Goal: Task Accomplishment & Management: Complete application form

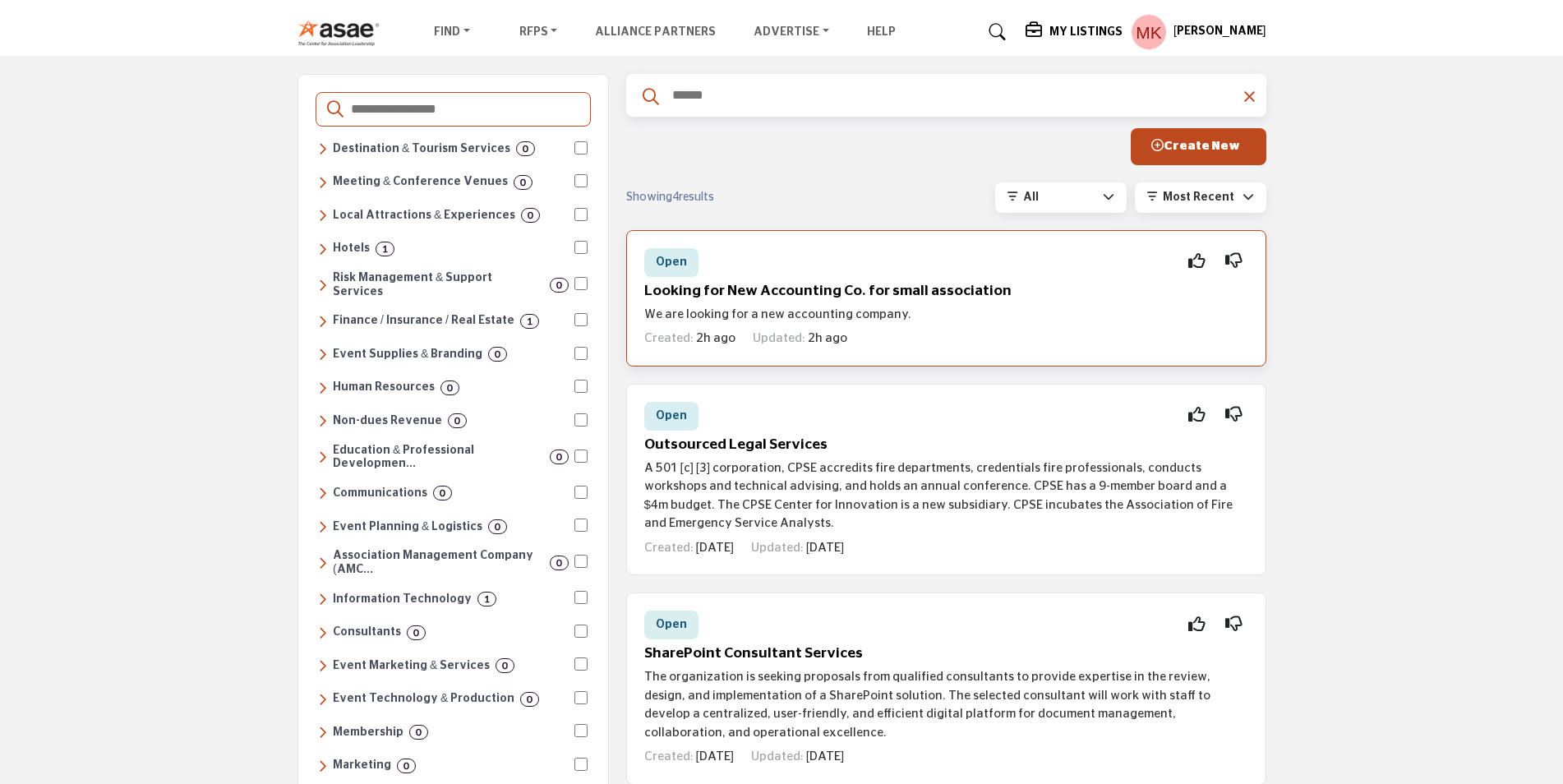
click at [672, 259] on span "Open" at bounding box center [672, 261] width 31 height 11
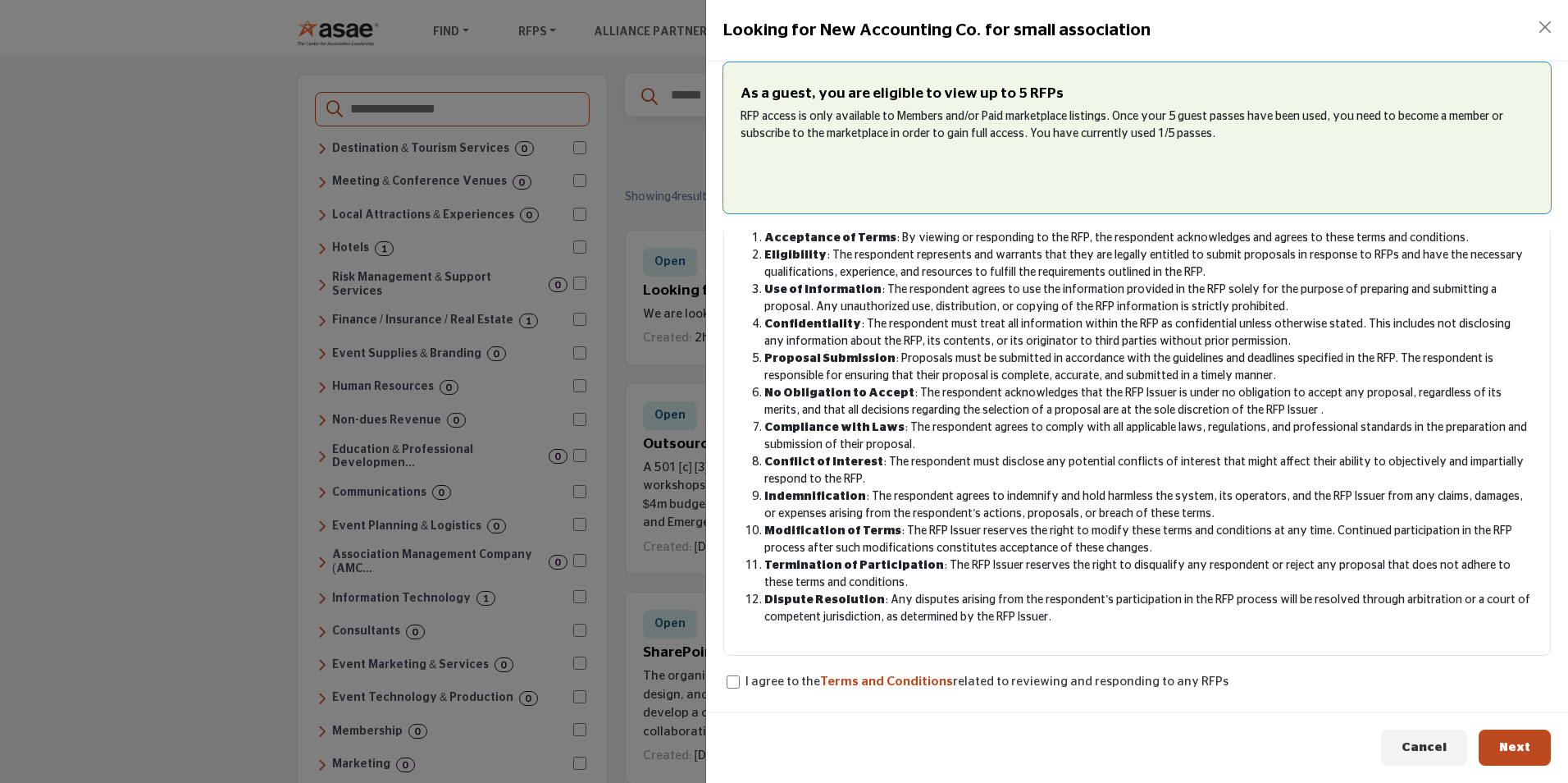
scroll to position [144, 0]
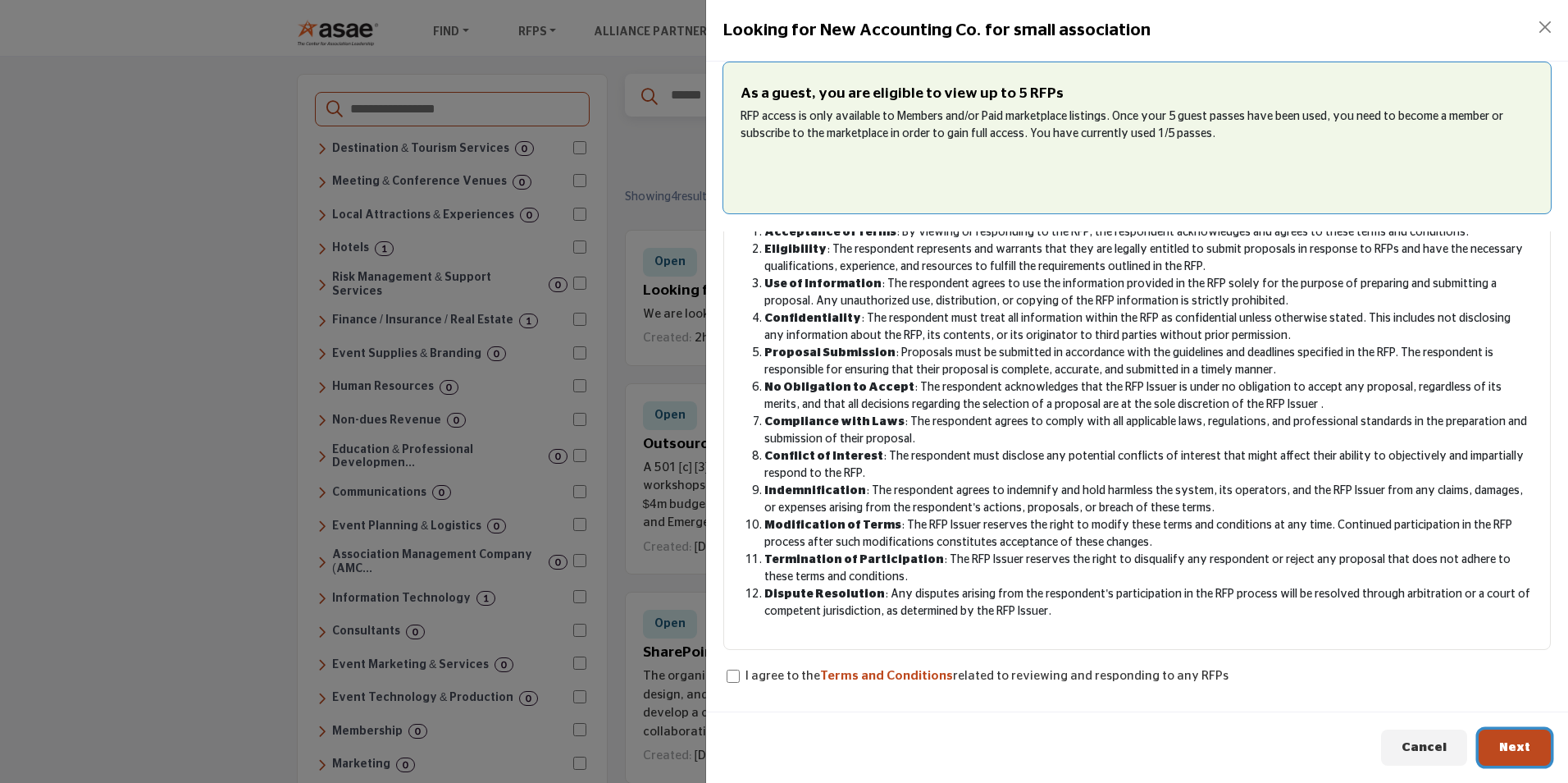
click at [1514, 747] on span "Next" at bounding box center [1515, 746] width 31 height 12
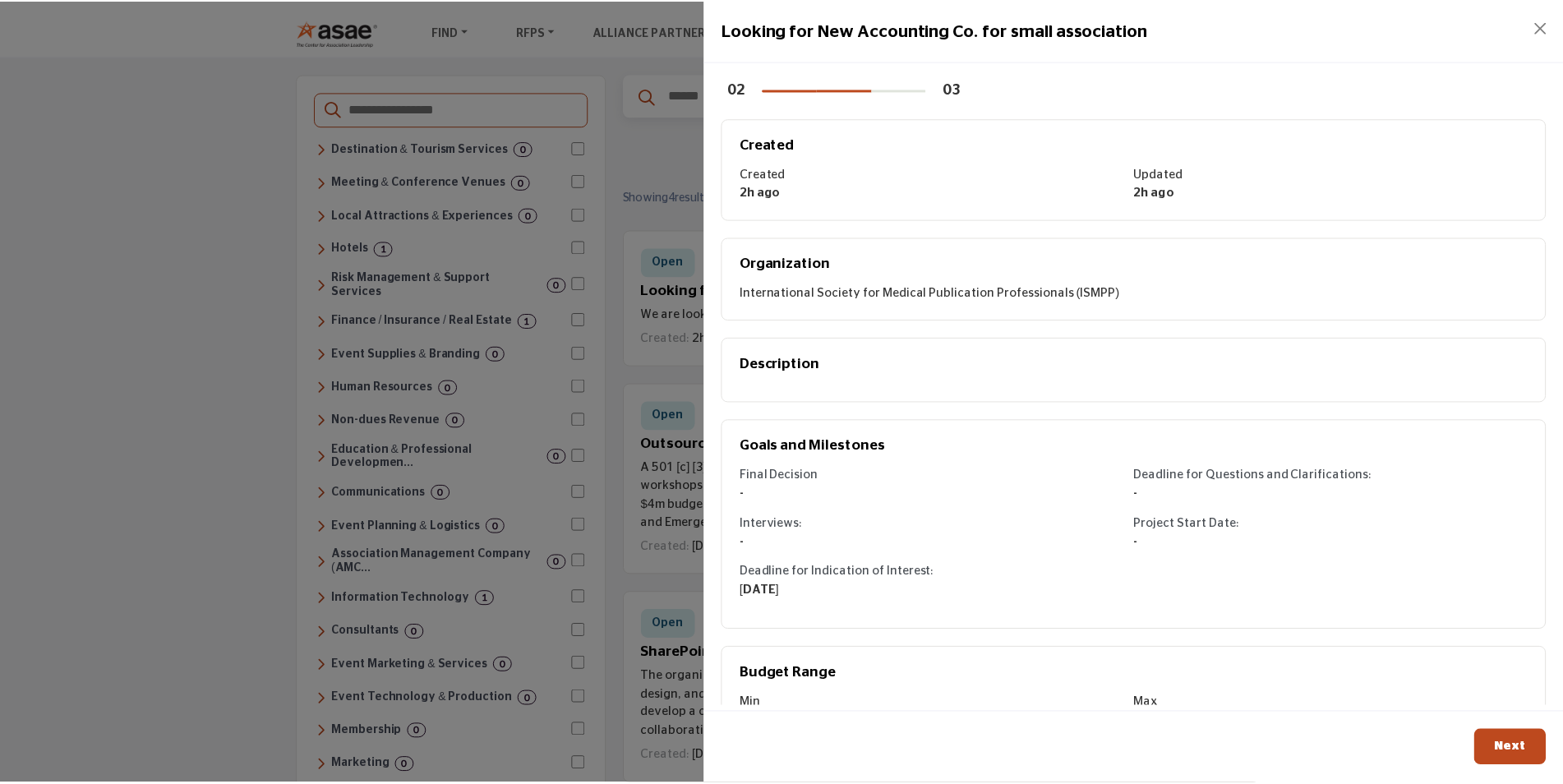
scroll to position [60, 0]
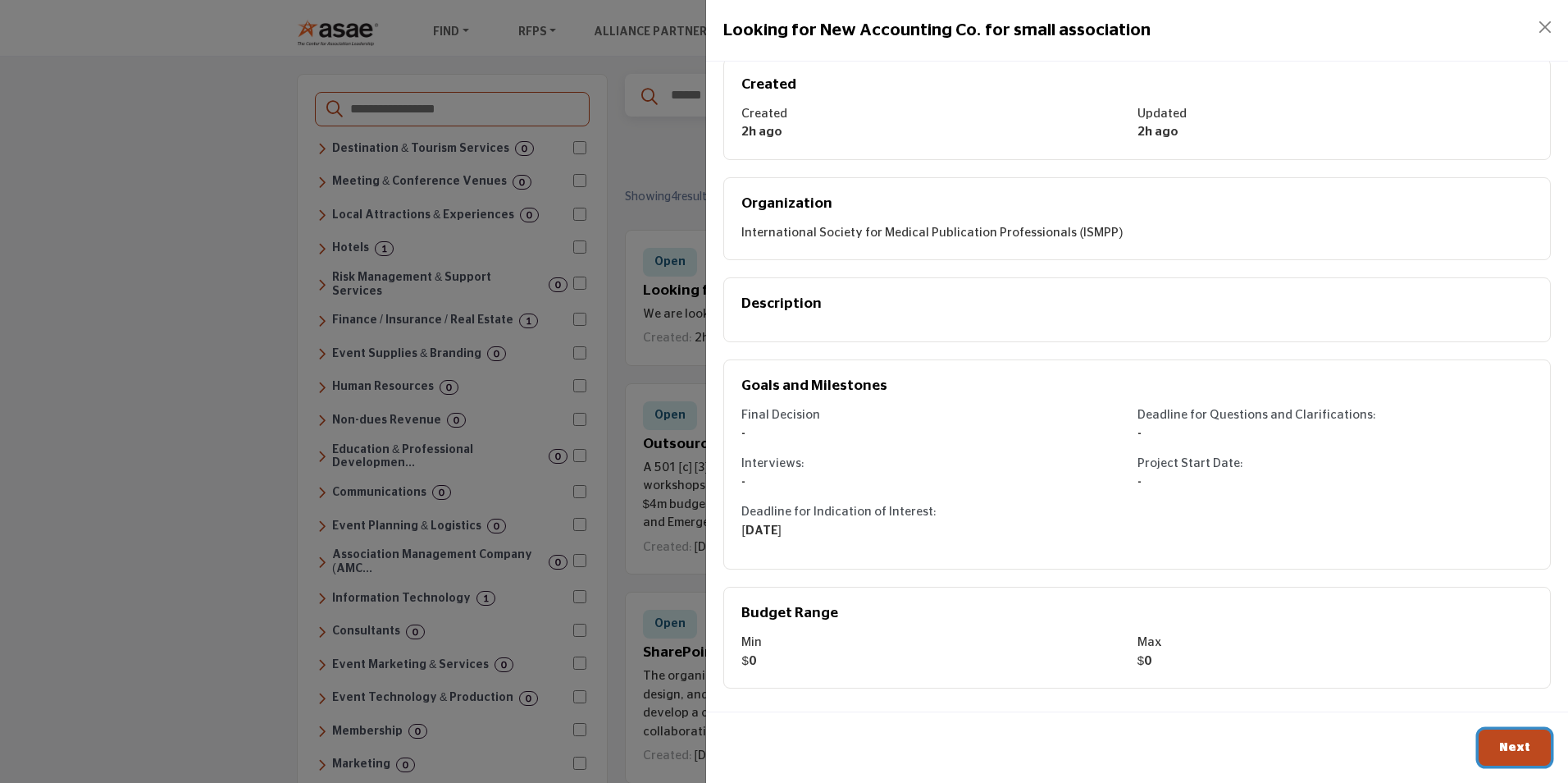
click at [1505, 746] on span "Next" at bounding box center [1515, 746] width 31 height 12
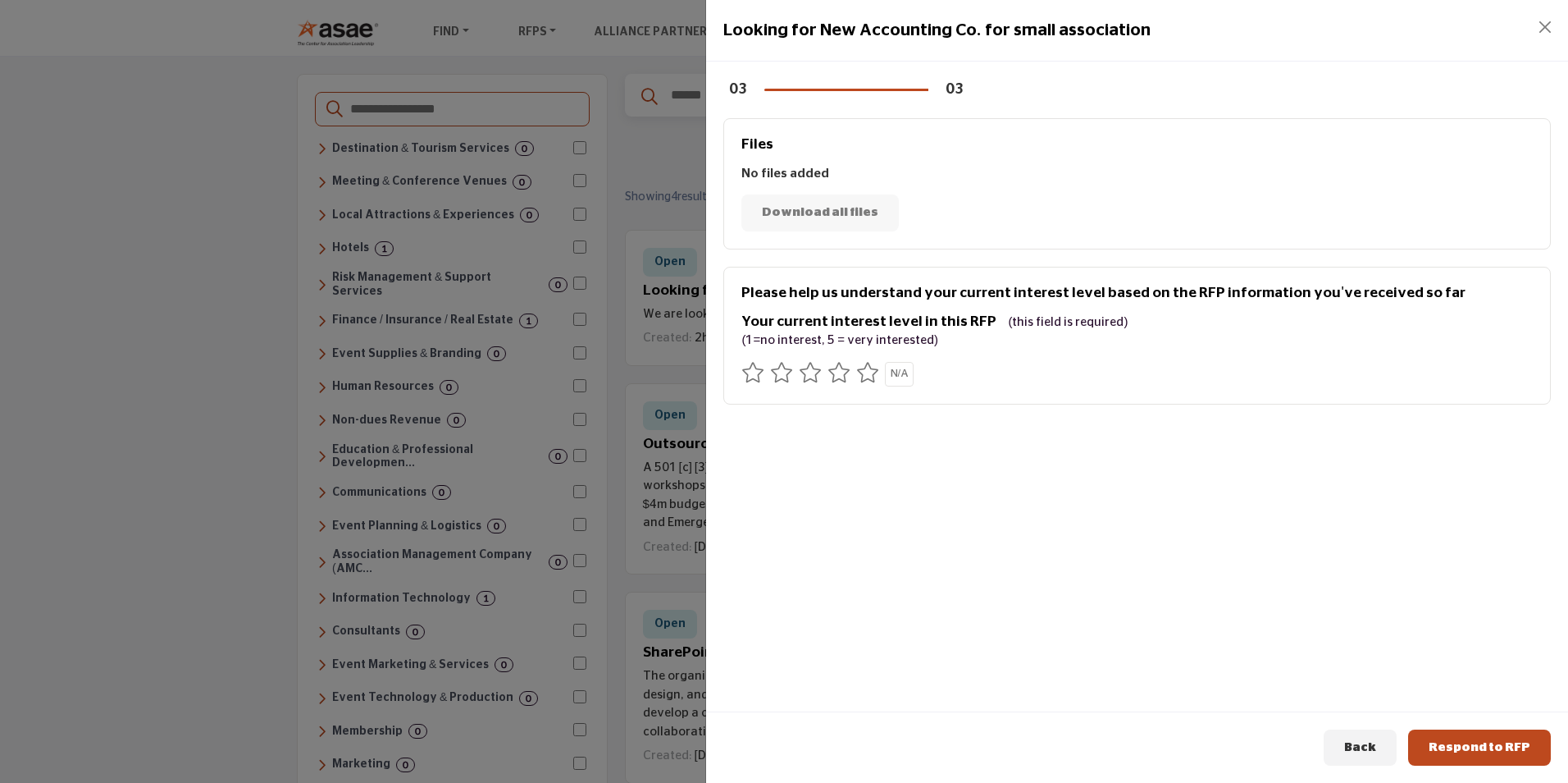
click at [864, 378] on icon at bounding box center [867, 372] width 23 height 20
click at [1470, 747] on span "Respond to RFP" at bounding box center [1479, 746] width 101 height 12
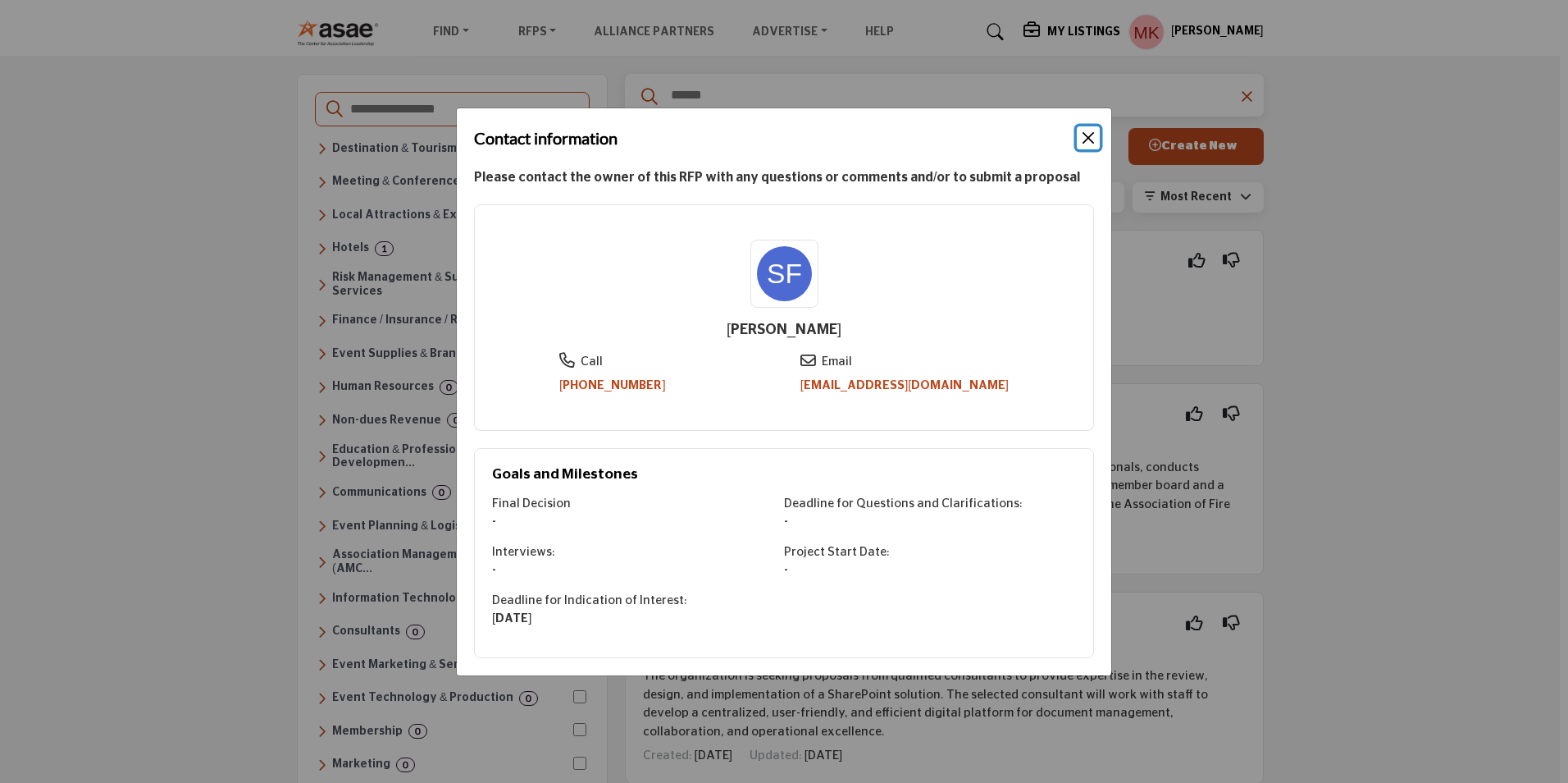
click at [1087, 139] on button "Close" at bounding box center [1088, 137] width 23 height 23
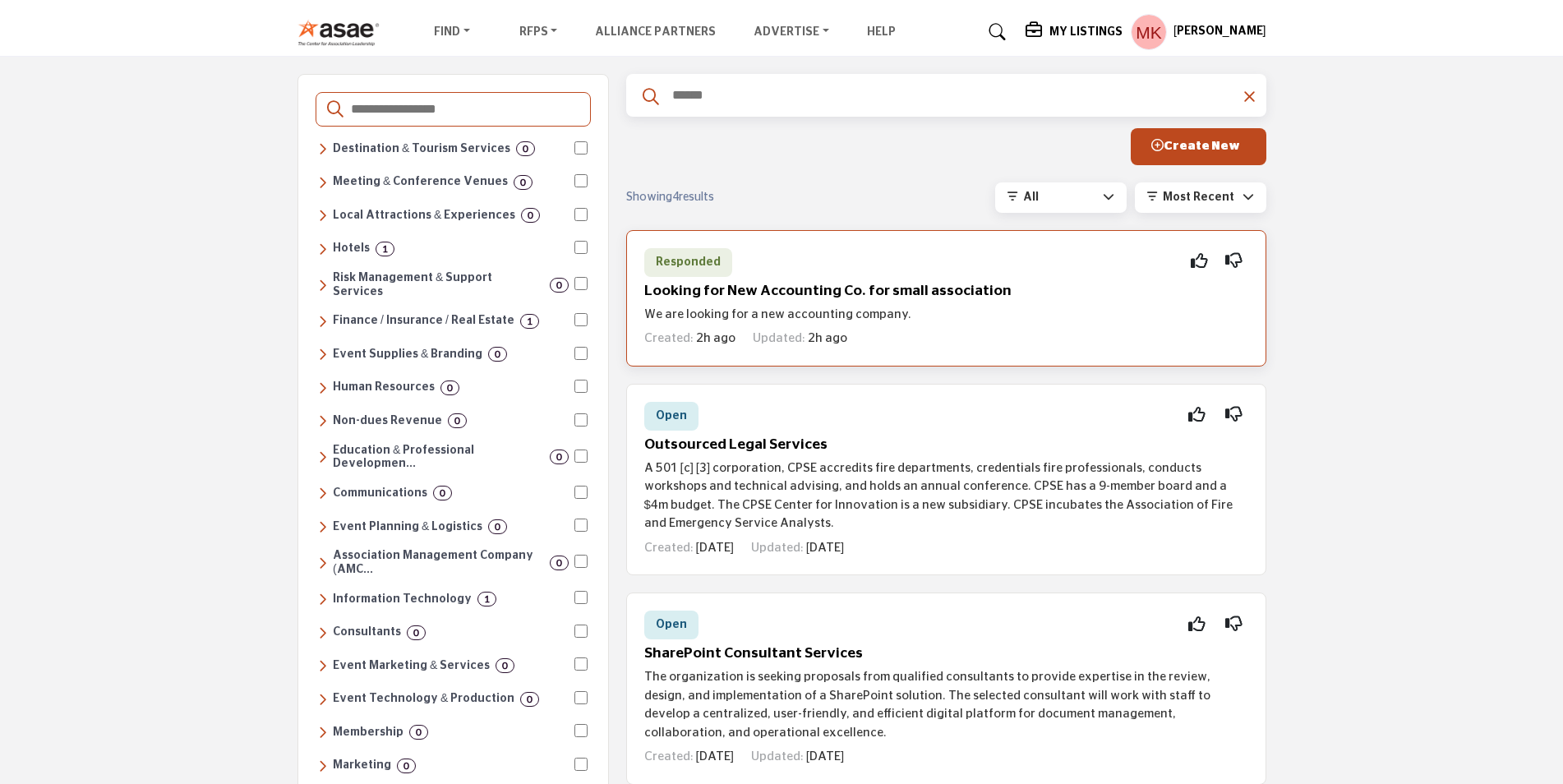
click at [678, 298] on h5 "Looking for New Accounting Co. for small association" at bounding box center [946, 291] width 604 height 18
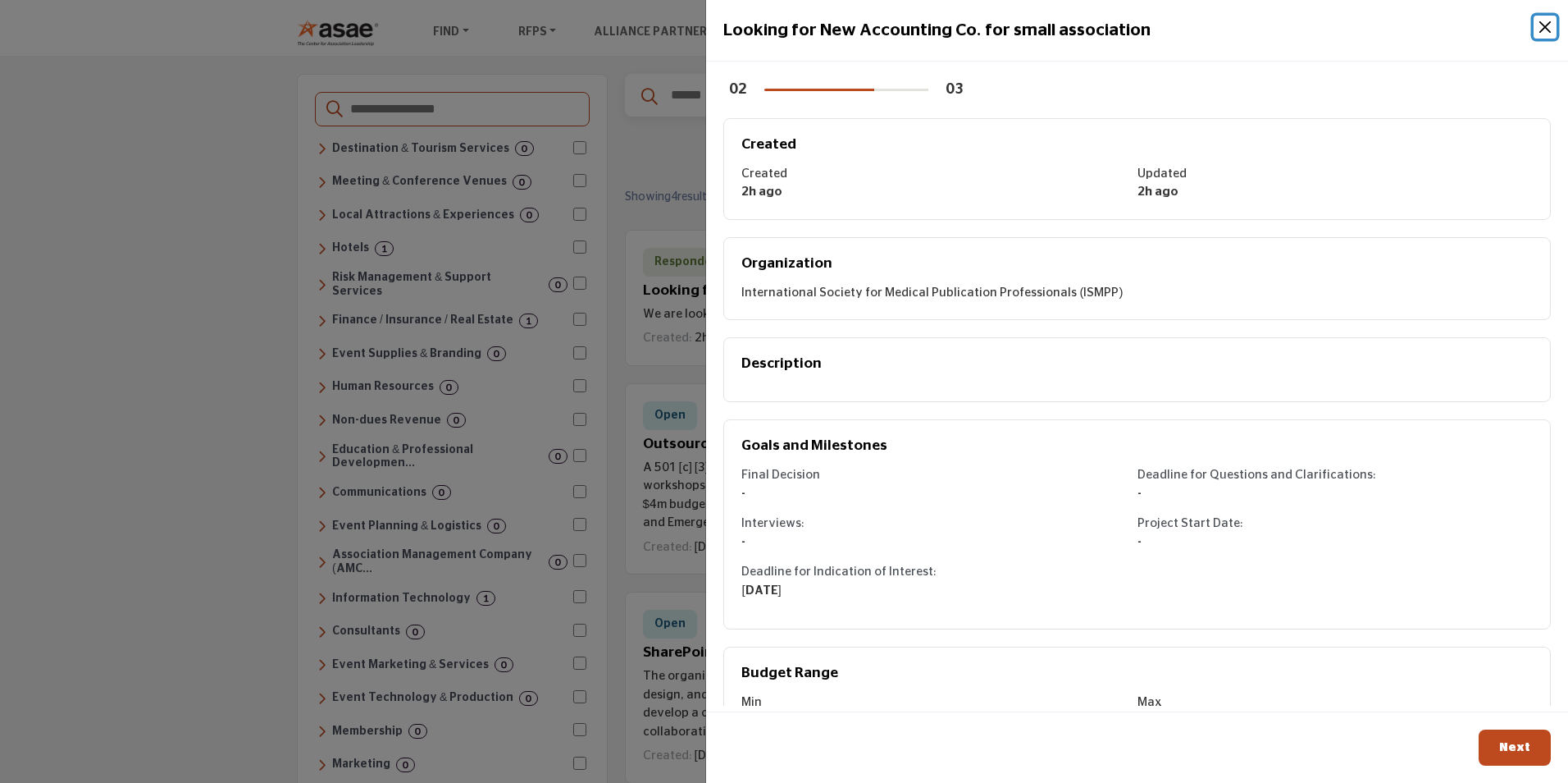
click at [1542, 28] on button "Close" at bounding box center [1544, 27] width 23 height 23
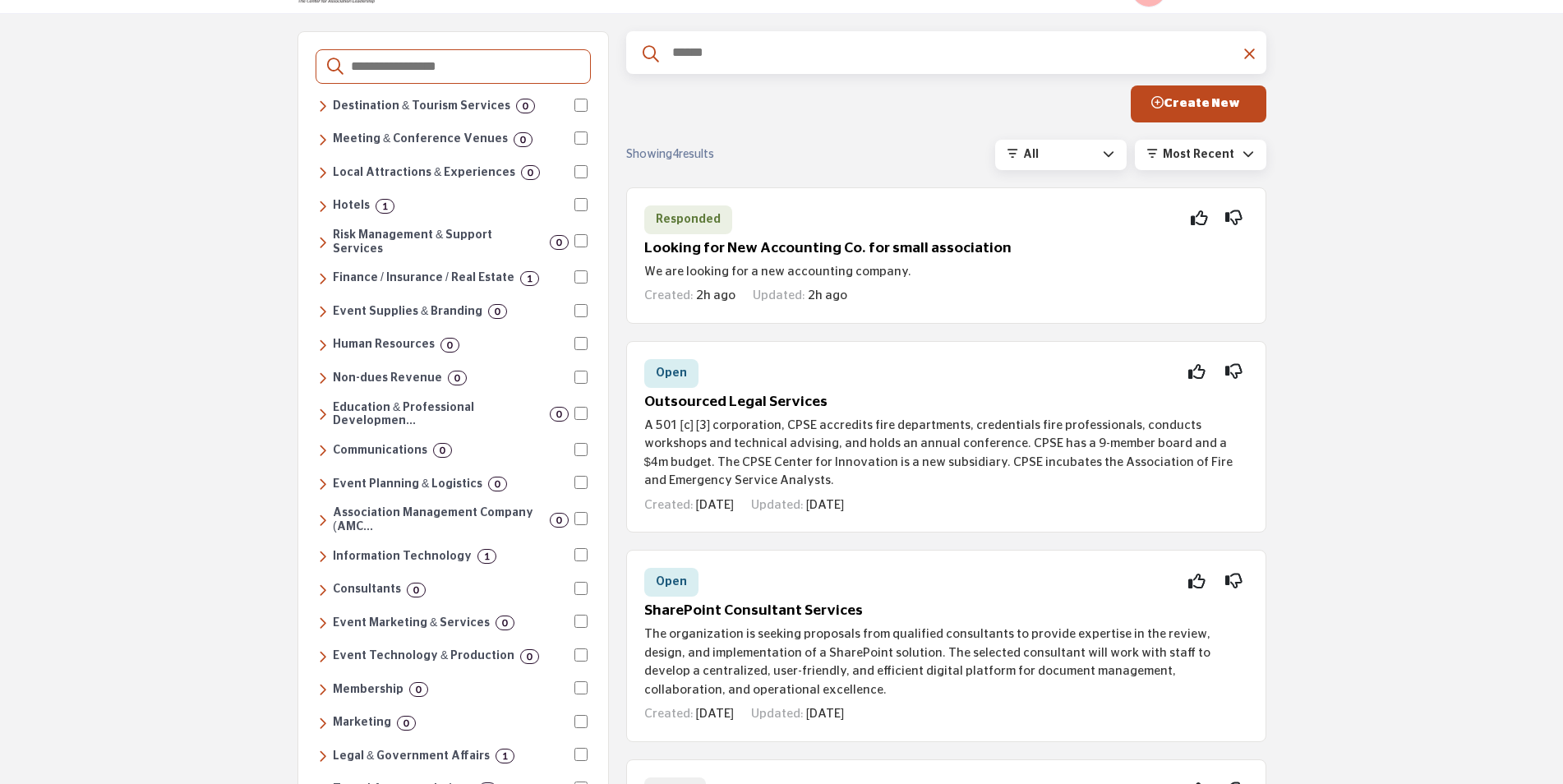
scroll to position [0, 0]
